Goal: Navigation & Orientation: Find specific page/section

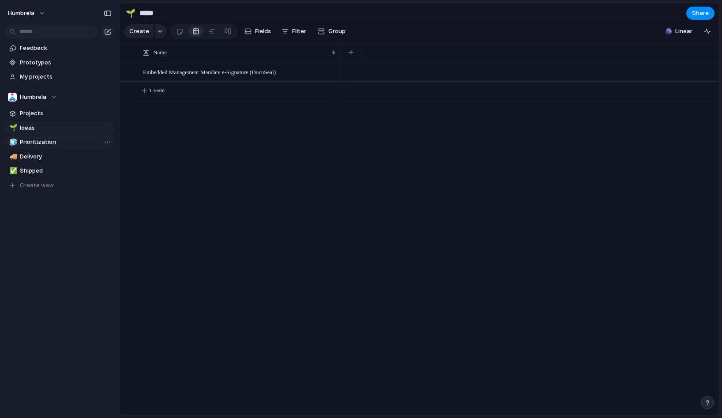
click at [40, 143] on span "Prioritization" at bounding box center [66, 142] width 92 height 9
type input "**********"
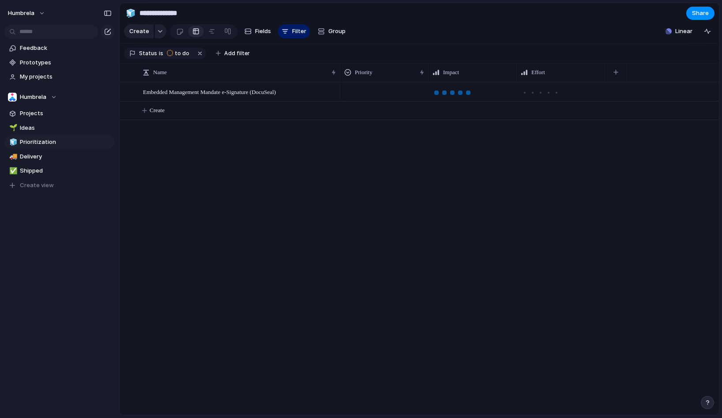
click at [461, 95] on div at bounding box center [460, 92] width 4 height 4
click at [544, 97] on div at bounding box center [548, 93] width 8 height 8
click at [367, 97] on div at bounding box center [384, 90] width 87 height 15
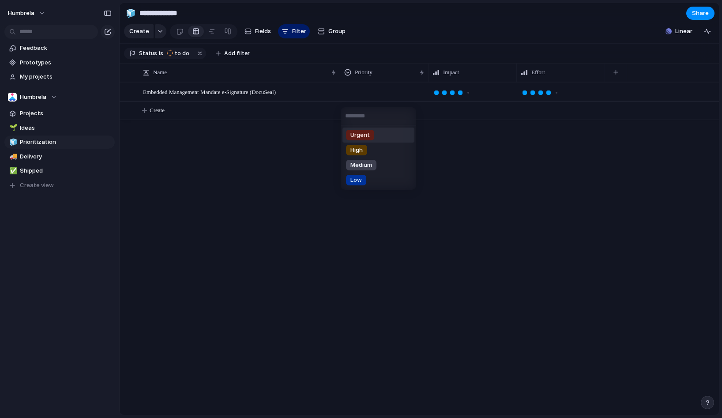
click at [363, 137] on span "Urgent" at bounding box center [359, 135] width 19 height 9
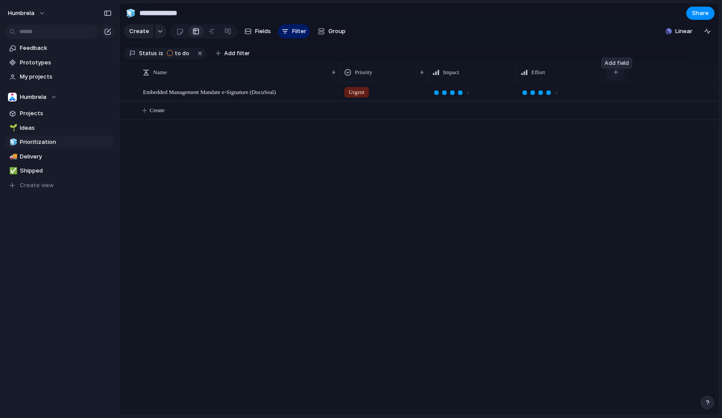
click at [617, 75] on div "button" at bounding box center [615, 72] width 5 height 5
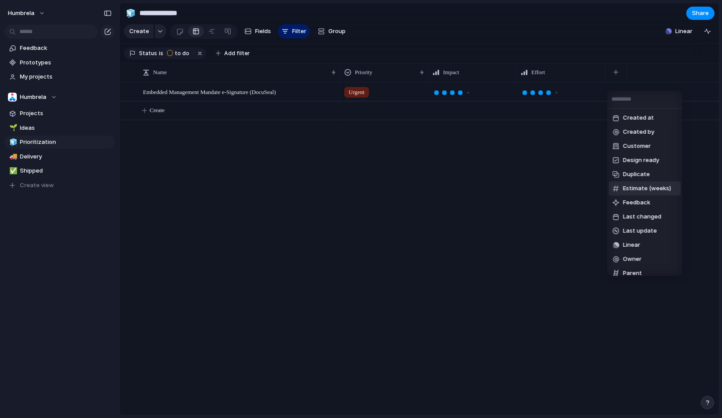
click at [271, 32] on div "Created at Created by Customer Design ready Duplicate Estimate (weeks) Feedback…" at bounding box center [361, 209] width 722 height 418
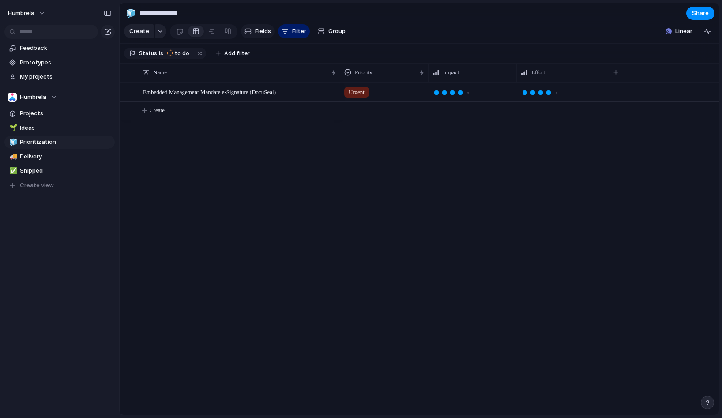
click at [255, 35] on span "Fields" at bounding box center [263, 31] width 16 height 9
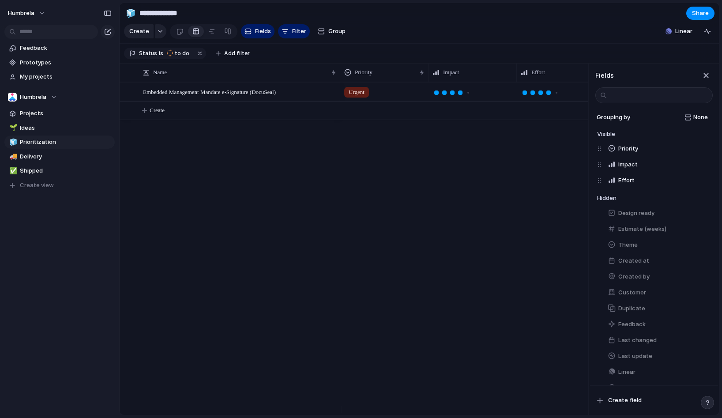
click at [429, 36] on section "Create Fields Filter Group Zoom Collapse Linear" at bounding box center [419, 32] width 599 height 21
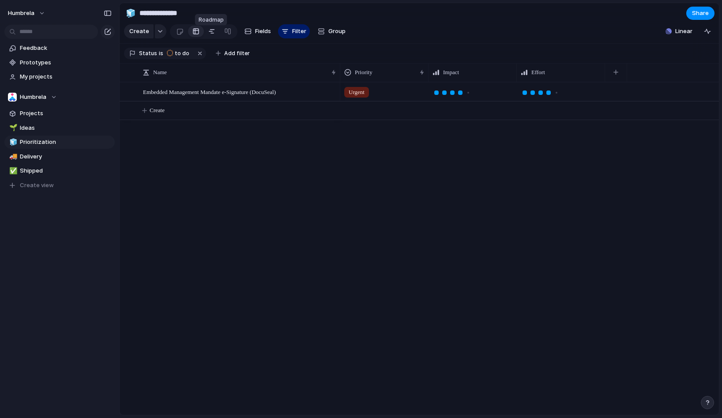
click at [211, 36] on div at bounding box center [211, 31] width 7 height 14
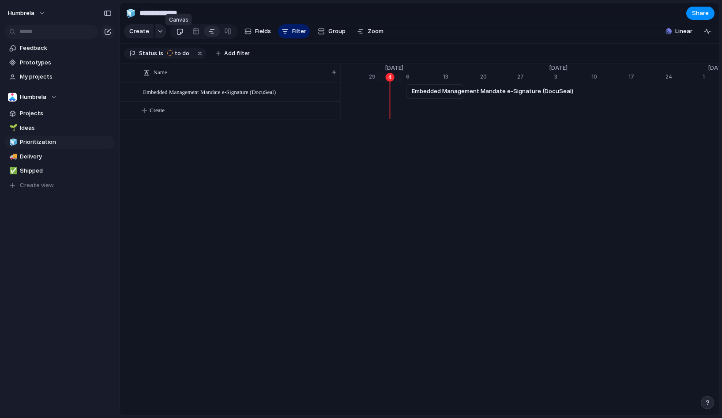
click at [186, 35] on link at bounding box center [180, 31] width 16 height 14
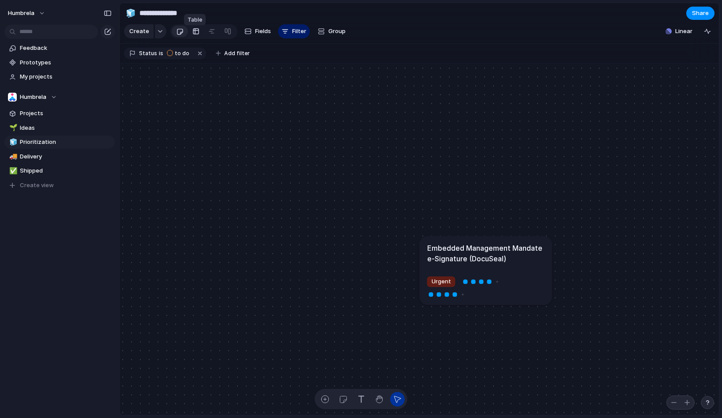
click at [199, 34] on link at bounding box center [196, 31] width 16 height 14
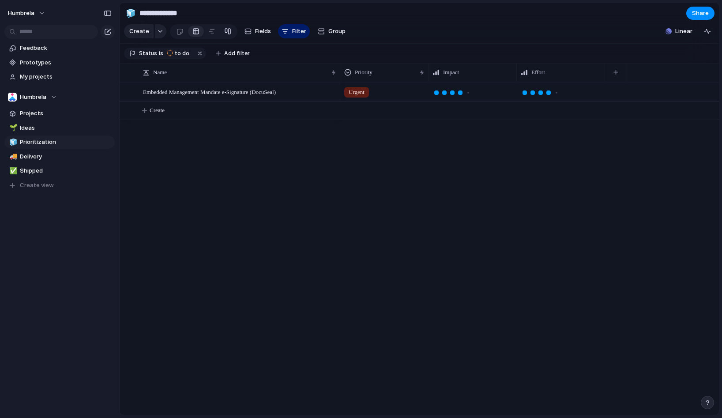
click at [228, 35] on div at bounding box center [227, 31] width 7 height 14
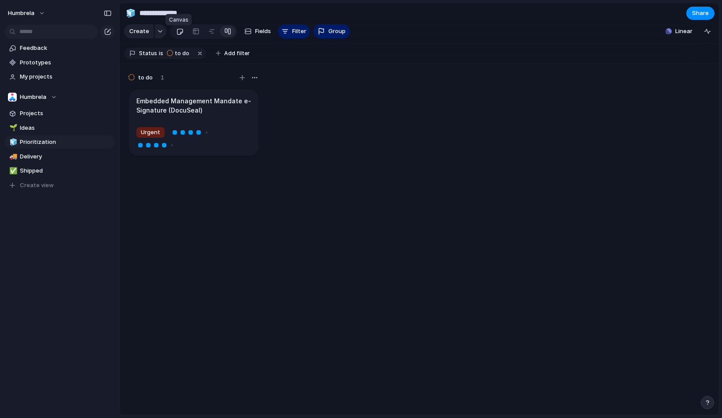
click at [180, 37] on div at bounding box center [179, 31] width 7 height 15
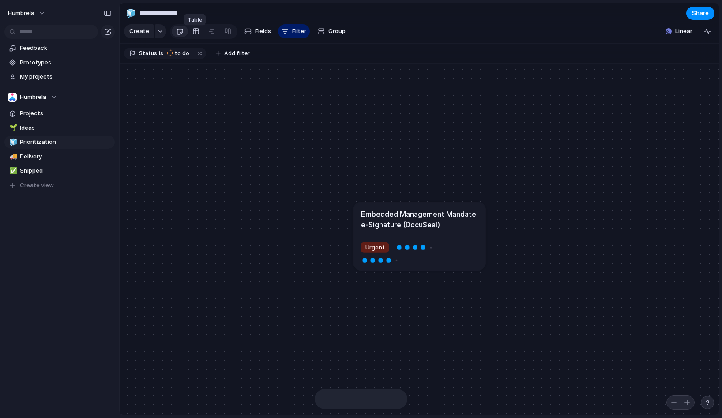
click at [192, 35] on div at bounding box center [195, 31] width 7 height 14
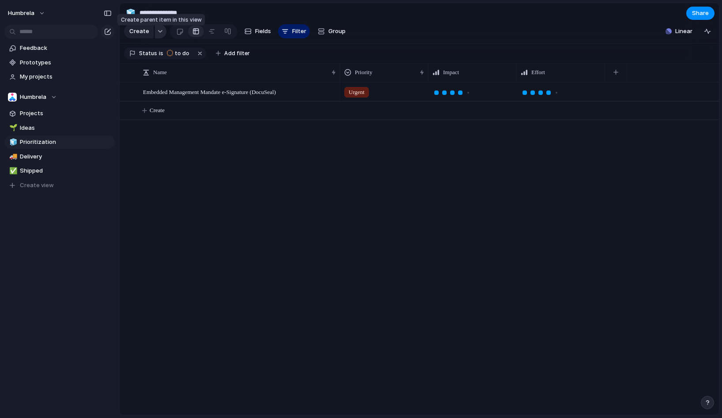
click at [158, 33] on div "button" at bounding box center [160, 32] width 6 height 4
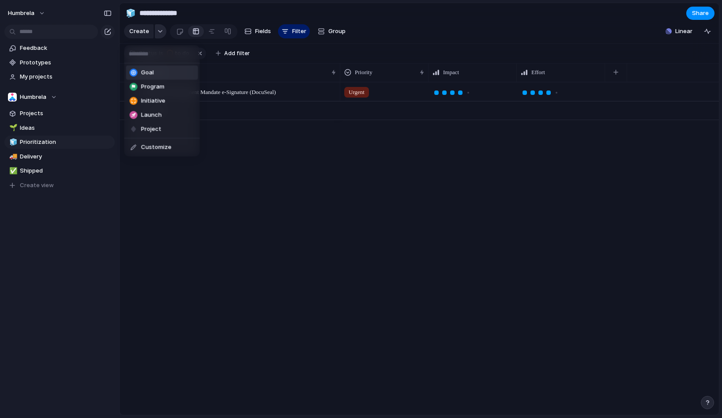
click at [158, 36] on div "Goal Program Initiative Launch Project Customize" at bounding box center [361, 209] width 722 height 418
